Goal: Information Seeking & Learning: Learn about a topic

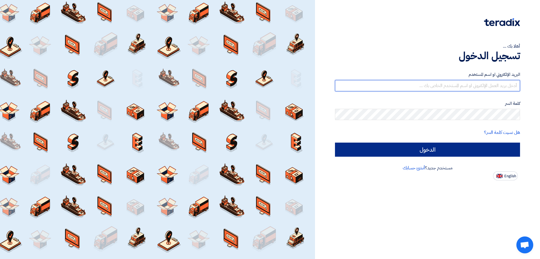
type input "r.chalhoub@eeaegypt.com"
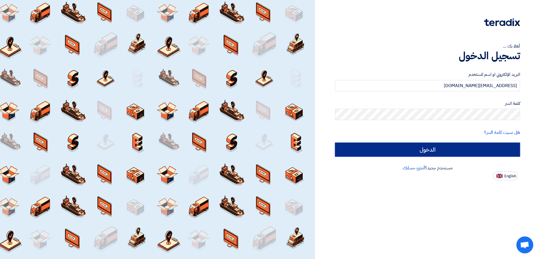
click at [416, 146] on input "الدخول" at bounding box center [427, 149] width 185 height 14
type input "Sign in"
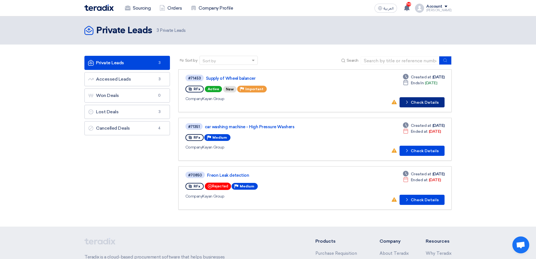
click at [410, 100] on icon "Check details" at bounding box center [407, 101] width 5 height 5
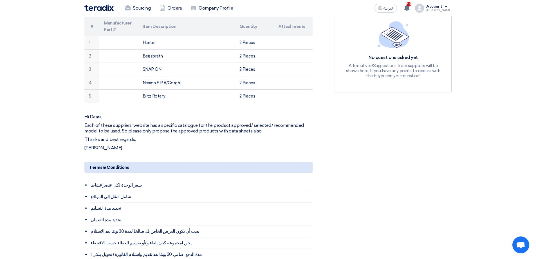
scroll to position [113, 0]
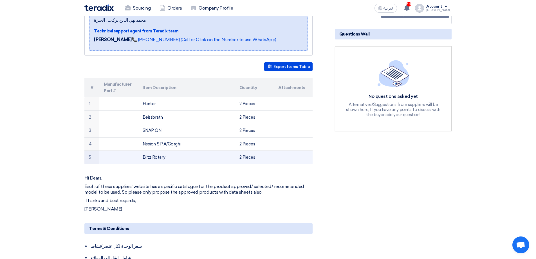
scroll to position [141, 0]
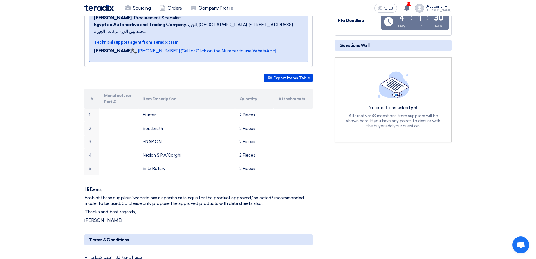
scroll to position [197, 0]
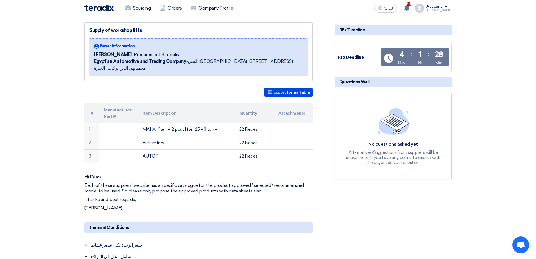
scroll to position [84, 0]
